Goal: Information Seeking & Learning: Compare options

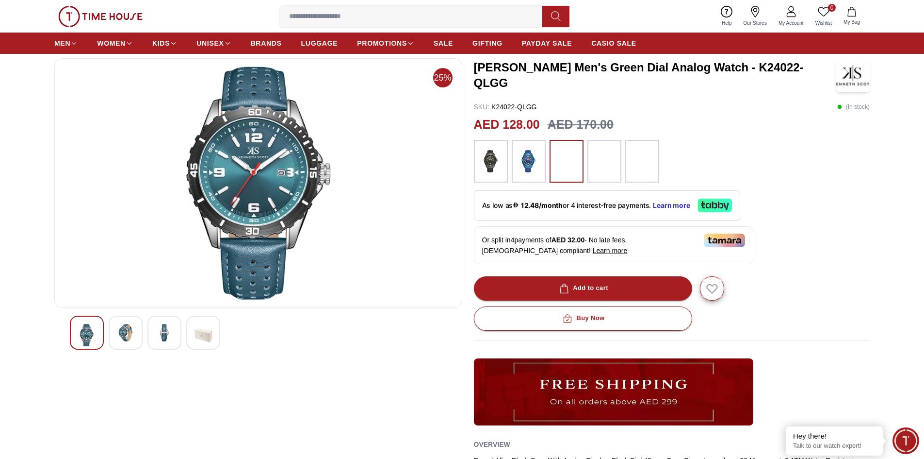
scroll to position [97, 0]
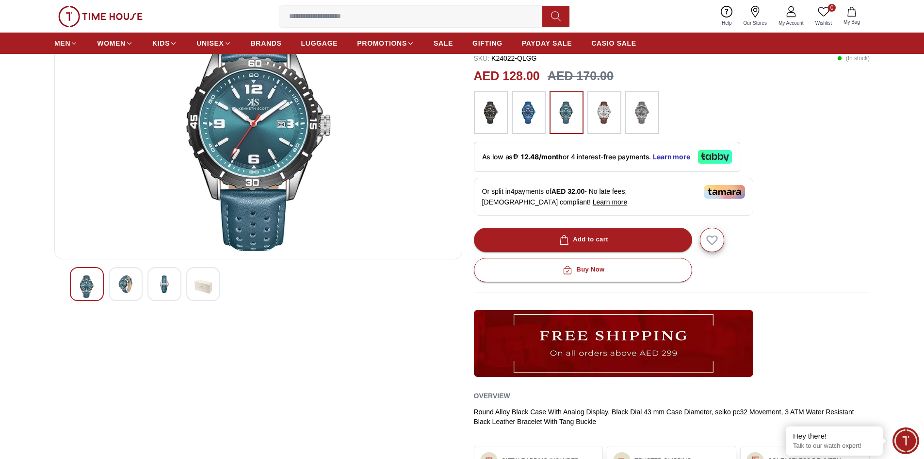
click at [500, 116] on img at bounding box center [491, 112] width 24 height 33
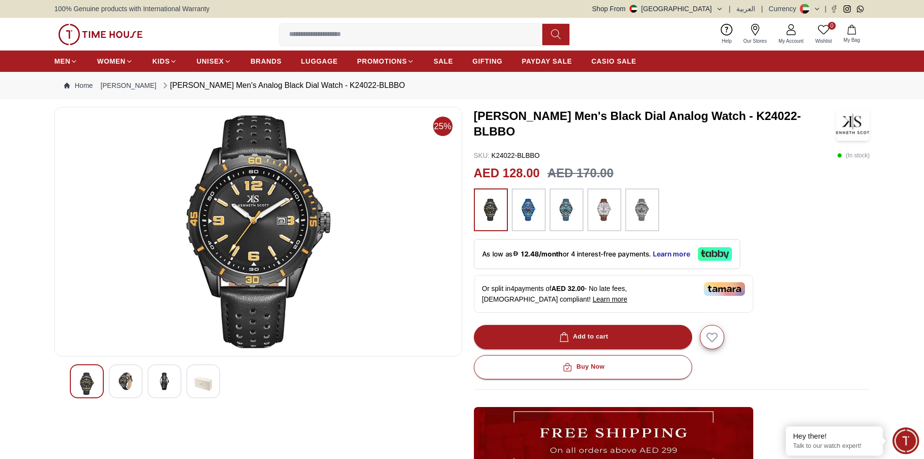
click at [565, 204] on img at bounding box center [567, 209] width 24 height 33
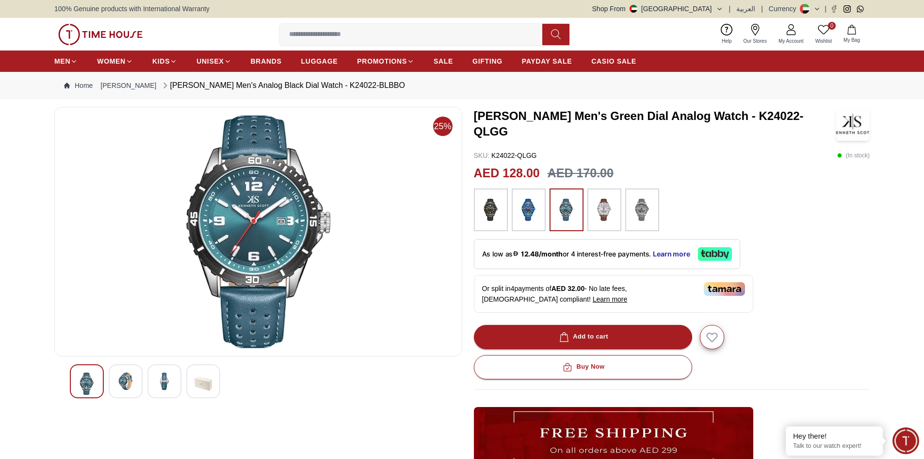
click at [523, 210] on img at bounding box center [529, 209] width 24 height 33
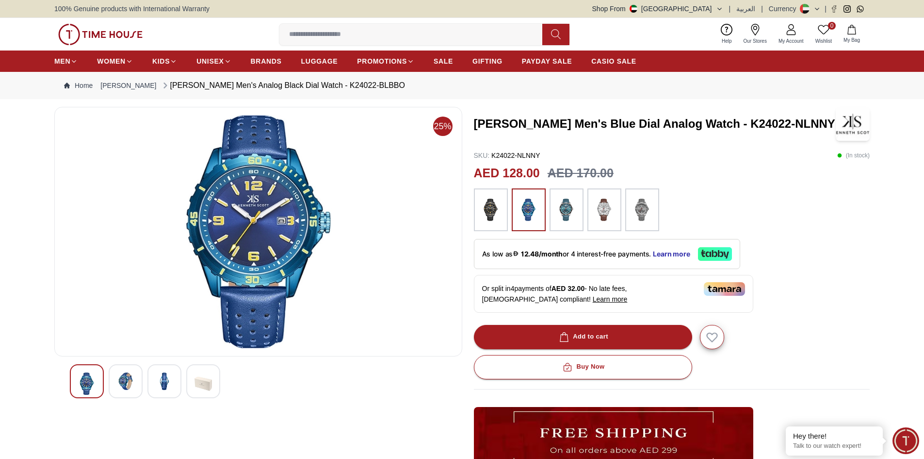
click at [561, 210] on img at bounding box center [567, 209] width 24 height 33
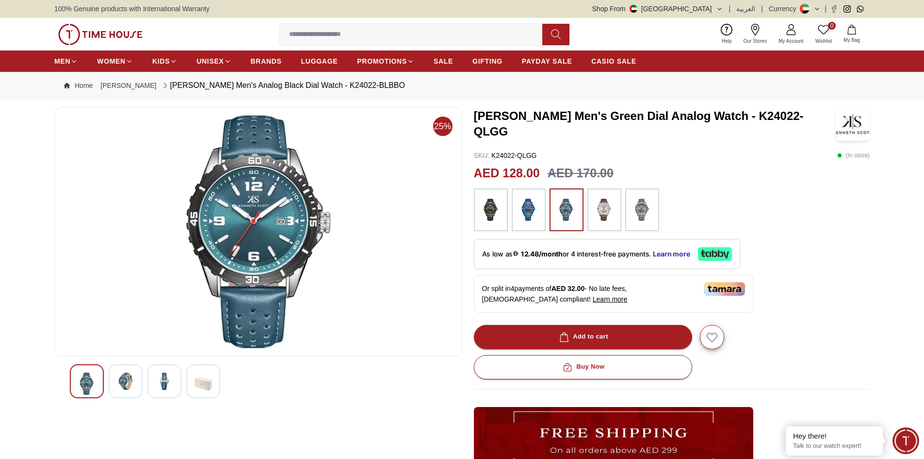
click at [599, 209] on img at bounding box center [605, 209] width 24 height 33
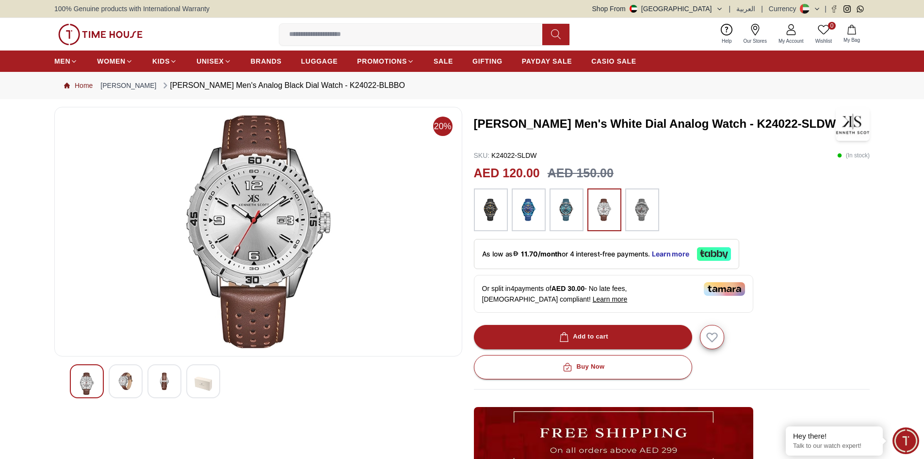
click at [67, 83] on icon "Breadcrumb" at bounding box center [67, 85] width 6 height 6
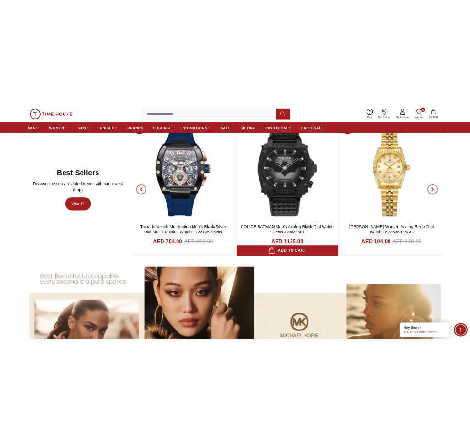
scroll to position [582, 0]
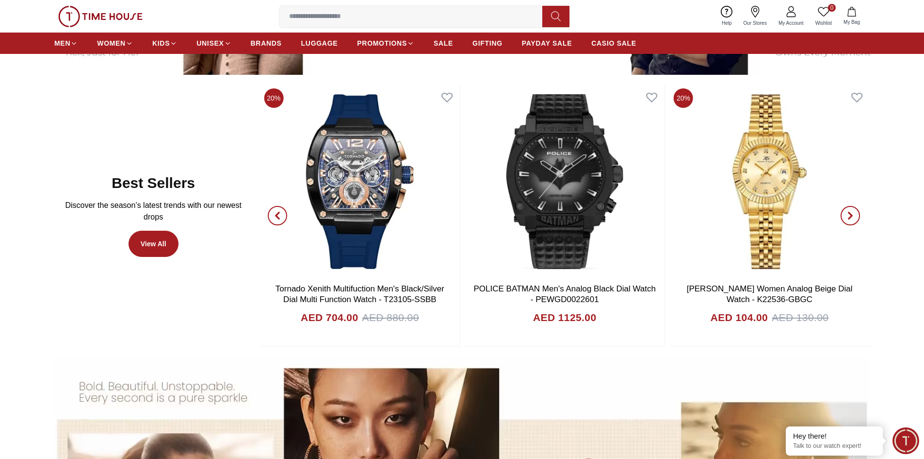
click at [854, 213] on icon "button" at bounding box center [851, 216] width 8 height 8
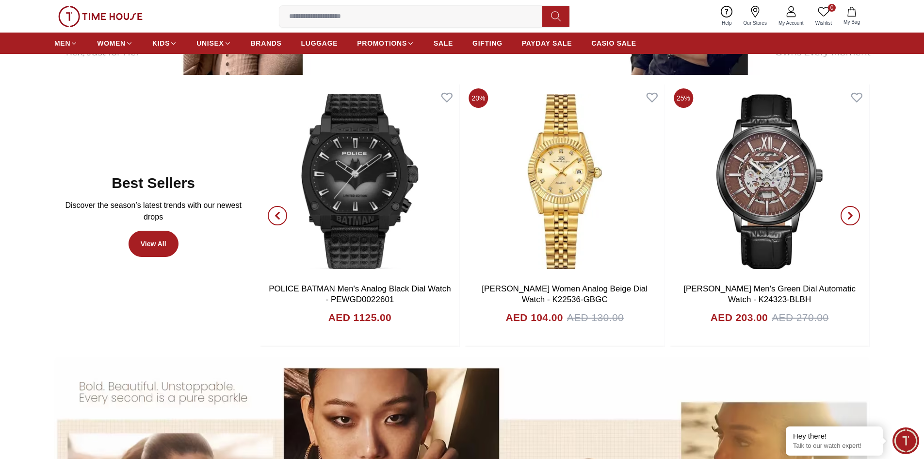
click at [854, 213] on icon "button" at bounding box center [851, 216] width 8 height 8
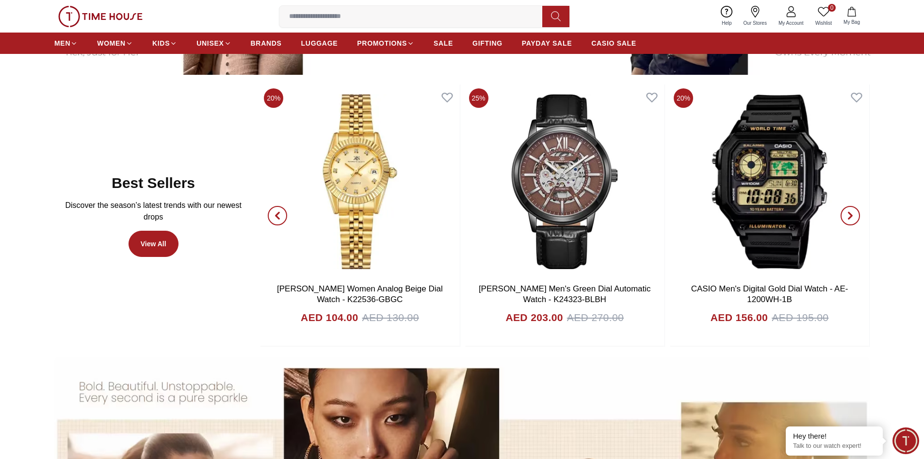
click at [854, 213] on icon "button" at bounding box center [851, 216] width 8 height 8
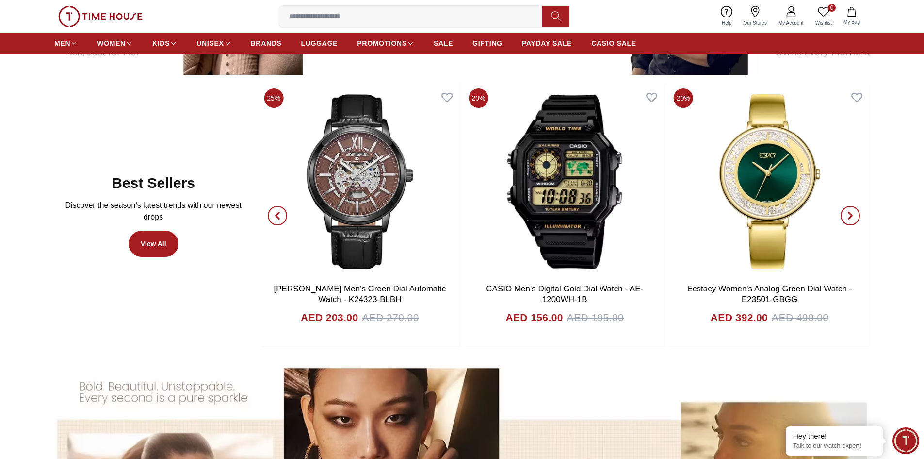
click at [854, 213] on icon "button" at bounding box center [851, 216] width 8 height 8
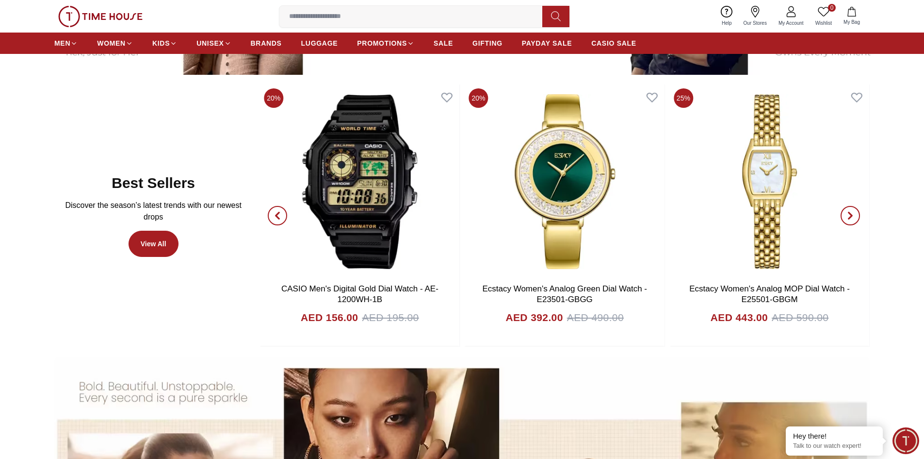
click at [854, 213] on icon "button" at bounding box center [851, 216] width 8 height 8
